Goal: Information Seeking & Learning: Learn about a topic

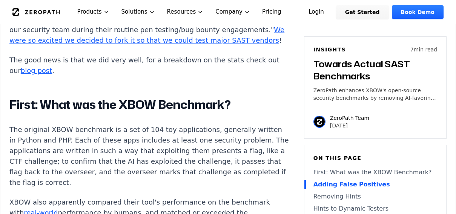
scroll to position [472, 0]
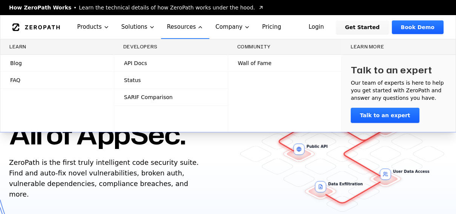
click at [49, 62] on link "Blog" at bounding box center [57, 63] width 114 height 17
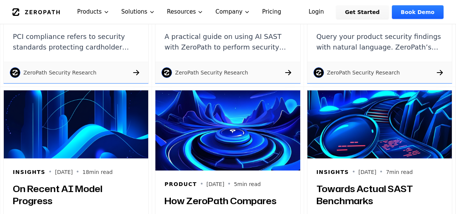
scroll to position [715, 0]
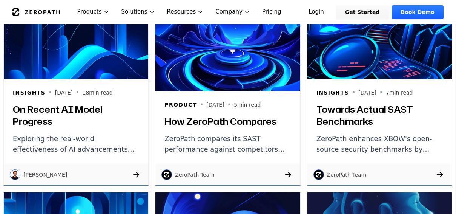
click at [218, 124] on h3 "How ZeroPath Compares" at bounding box center [227, 121] width 126 height 12
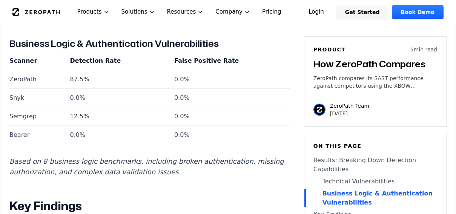
scroll to position [863, 0]
